Goal: Task Accomplishment & Management: Manage account settings

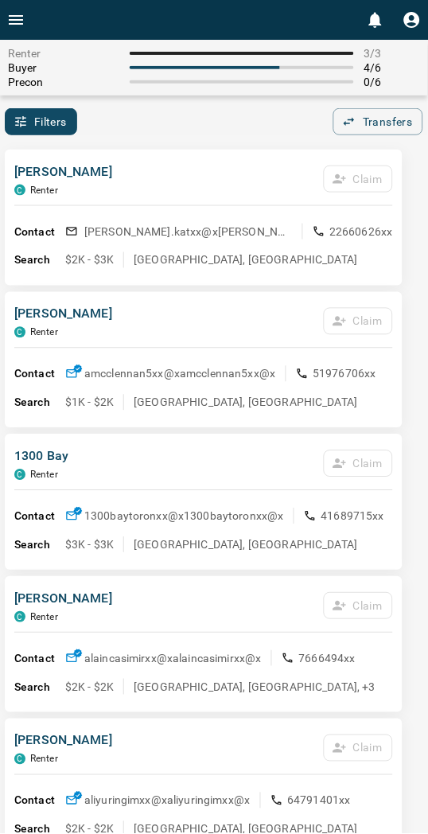
click at [209, 186] on div "[PERSON_NAME] C Renter Claim" at bounding box center [203, 183] width 379 height 43
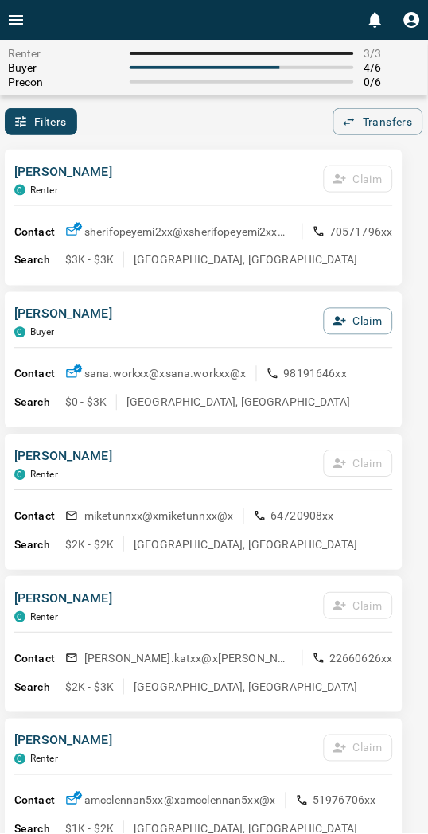
drag, startPoint x: 275, startPoint y: 129, endPoint x: 261, endPoint y: 129, distance: 14.3
click at [275, 129] on div "Filters 0 Transfers 0" at bounding box center [214, 121] width 428 height 27
click at [188, 172] on div "[PERSON_NAME] C Renter Claim" at bounding box center [203, 183] width 379 height 43
click at [347, 327] on button "Claim" at bounding box center [358, 321] width 69 height 27
click at [346, 328] on button "Confirm Claim" at bounding box center [336, 321] width 114 height 27
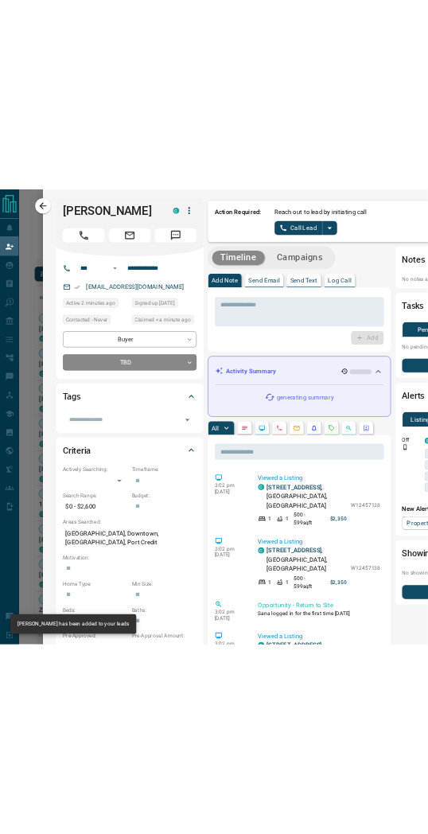
scroll to position [629, 677]
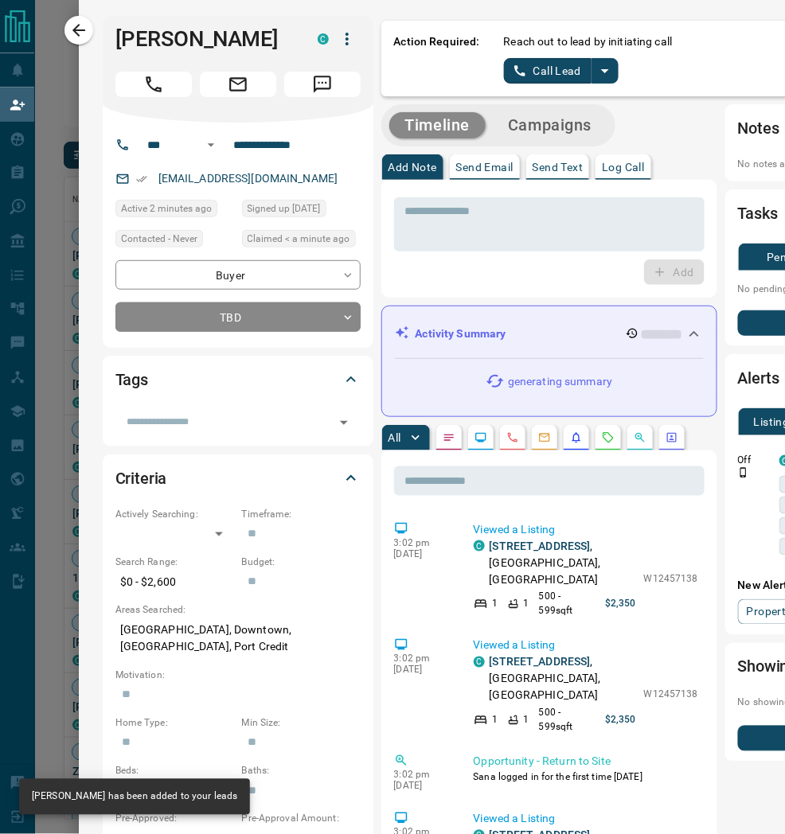
click at [441, 76] on icon "split button" at bounding box center [604, 70] width 19 height 19
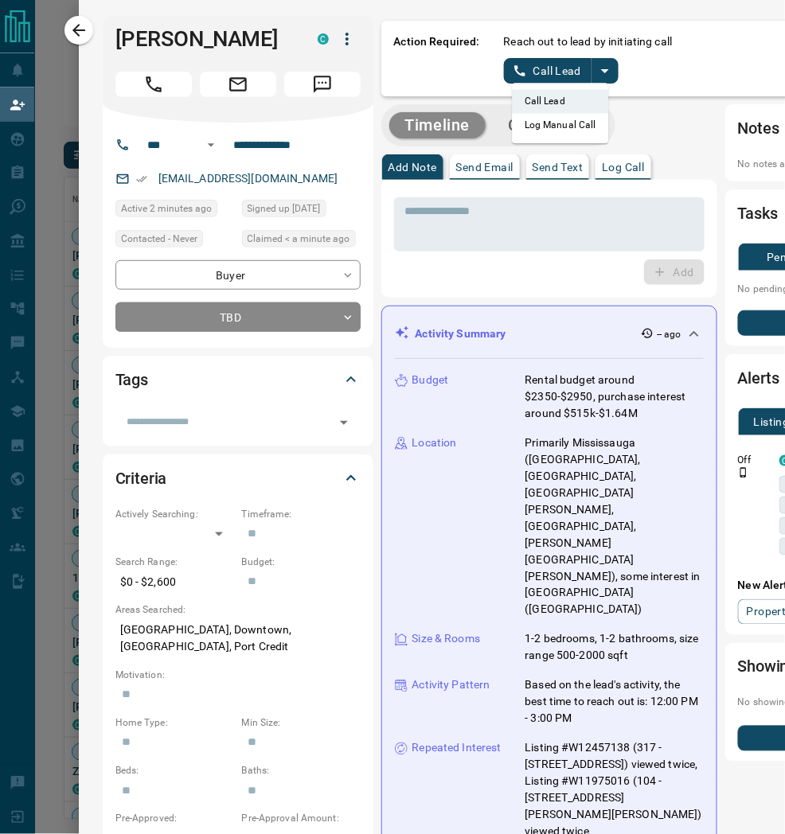
click at [441, 123] on li "Log Manual Call" at bounding box center [560, 125] width 97 height 24
click at [441, 69] on button "Log Manual Call" at bounding box center [556, 70] width 105 height 25
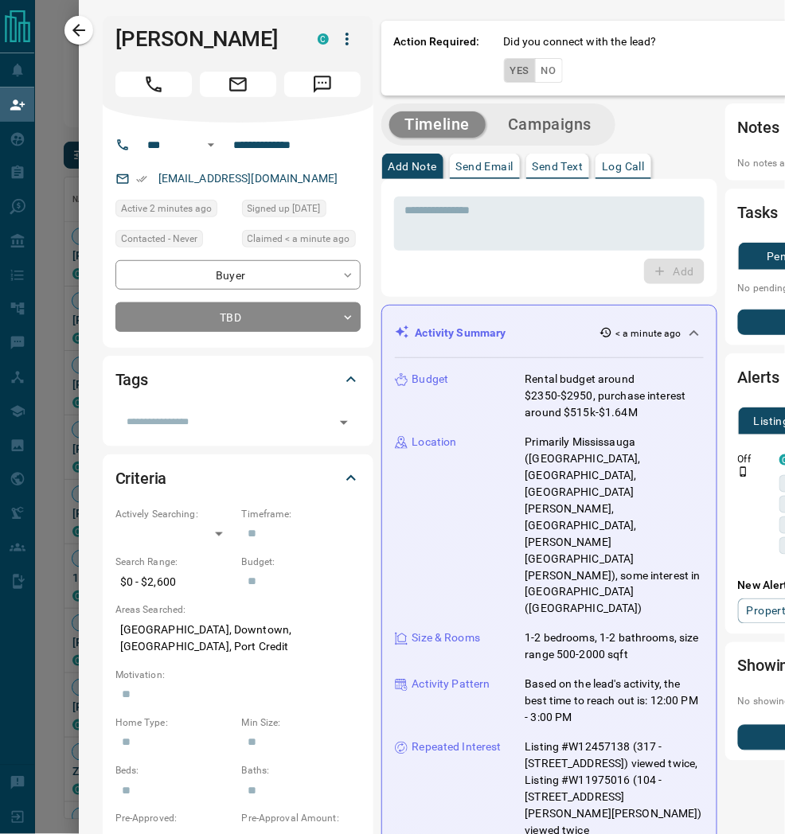
click at [441, 72] on button "Yes" at bounding box center [520, 70] width 32 height 25
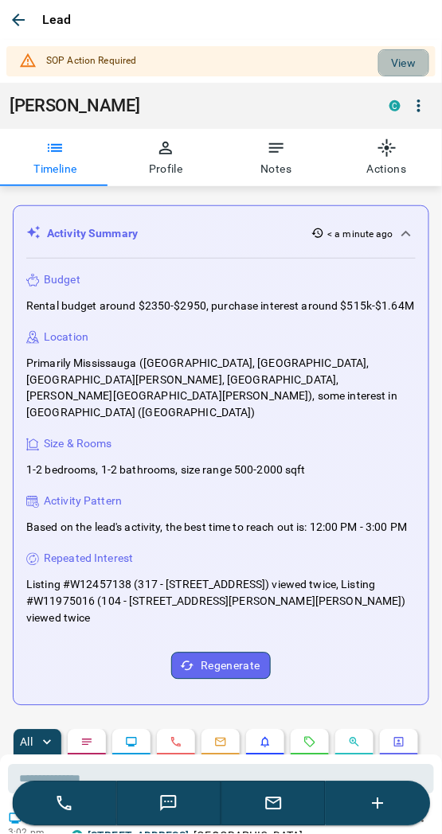
drag, startPoint x: 399, startPoint y: 62, endPoint x: 342, endPoint y: 111, distance: 75.0
click at [396, 62] on button "View" at bounding box center [403, 62] width 51 height 27
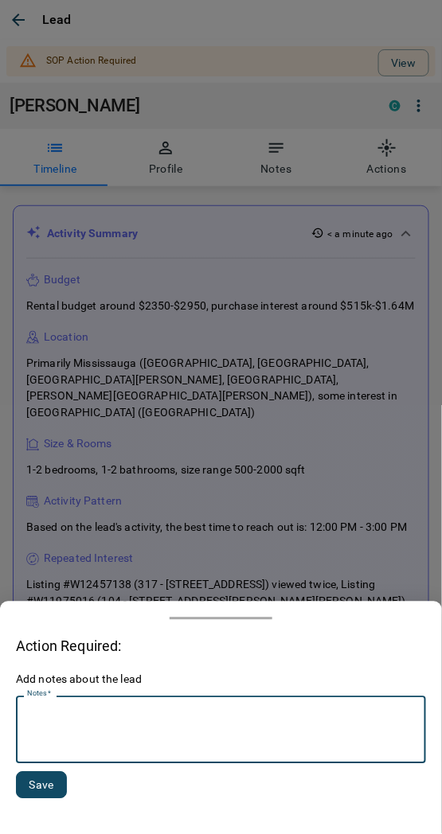
click at [92, 734] on textarea "Notes   *" at bounding box center [221, 731] width 388 height 54
type textarea "*********"
click at [27, 786] on button "Save" at bounding box center [41, 785] width 51 height 27
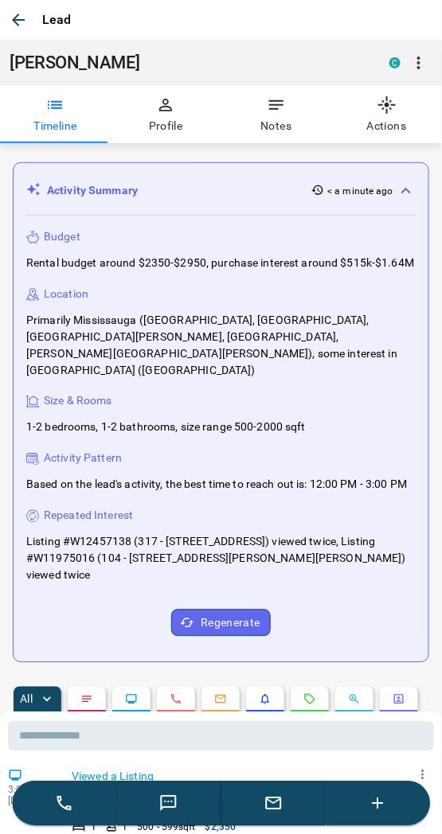
click at [20, 21] on icon "button" at bounding box center [18, 19] width 19 height 19
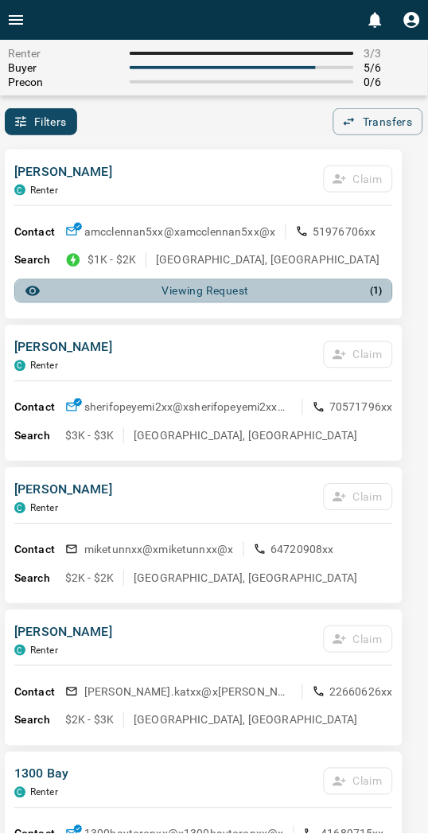
drag, startPoint x: 78, startPoint y: 302, endPoint x: 68, endPoint y: 302, distance: 9.6
click at [76, 303] on button "Viewing Request ( 1 )" at bounding box center [203, 291] width 379 height 24
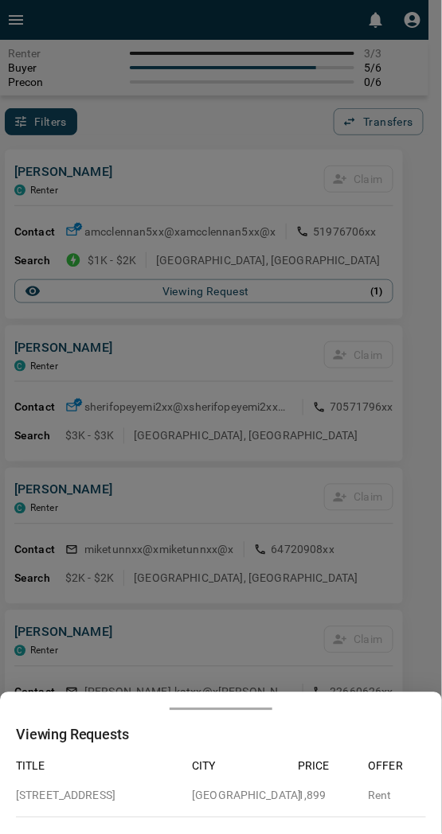
click at [168, 181] on div at bounding box center [221, 417] width 442 height 834
